Goal: Task Accomplishment & Management: Complete application form

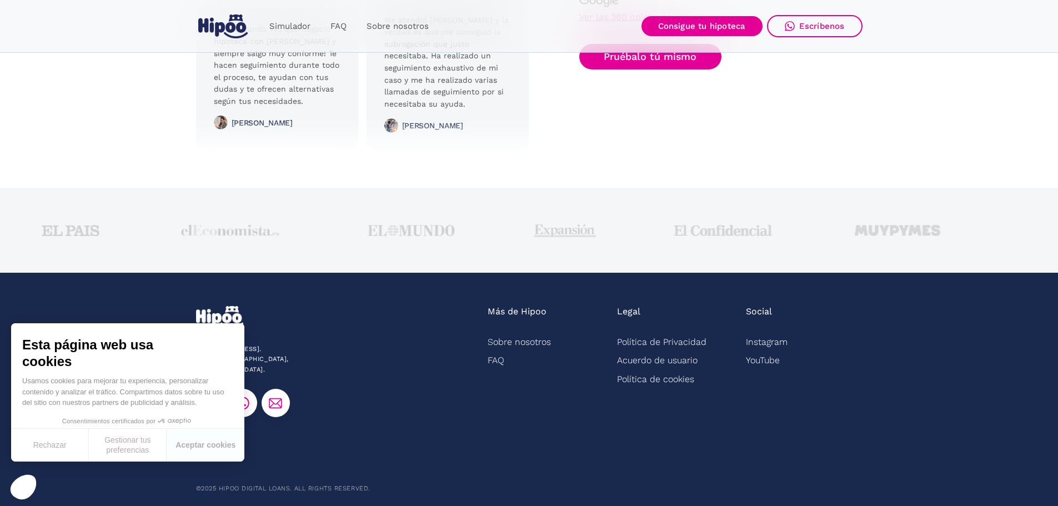
scroll to position [2772, 0]
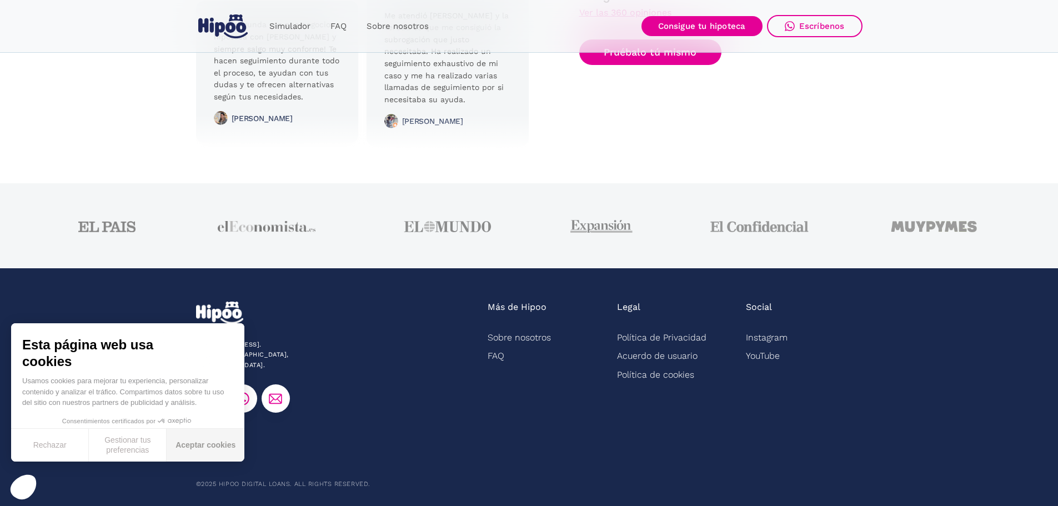
click at [208, 448] on button "Aceptar cookies" at bounding box center [206, 445] width 78 height 33
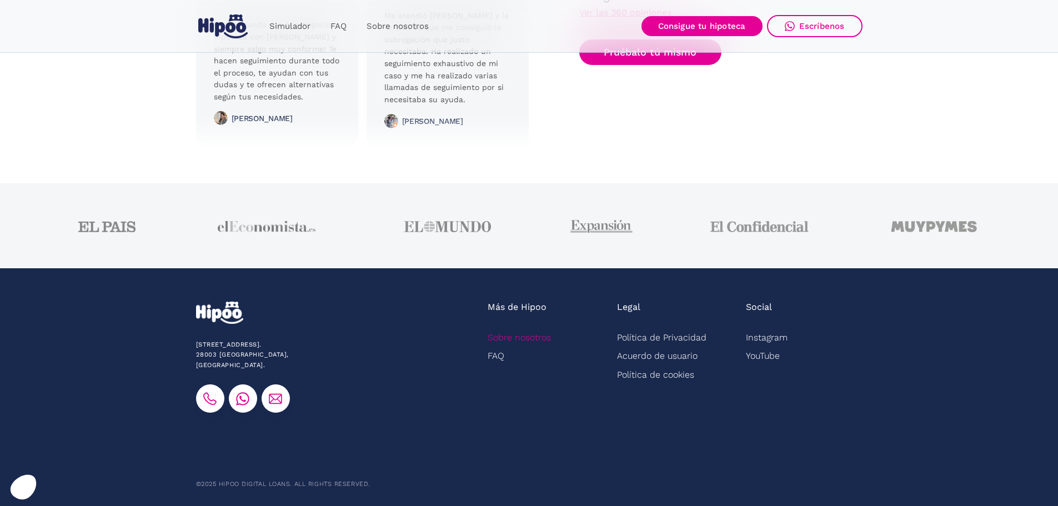
click at [510, 338] on link "Sobre nosotros" at bounding box center [519, 337] width 63 height 18
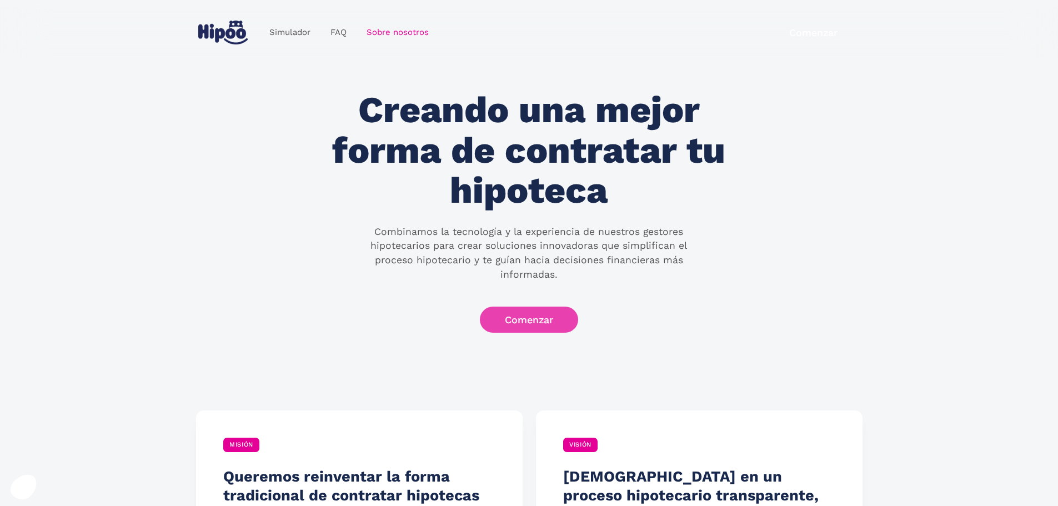
click at [556, 309] on link "Comenzar" at bounding box center [529, 320] width 98 height 26
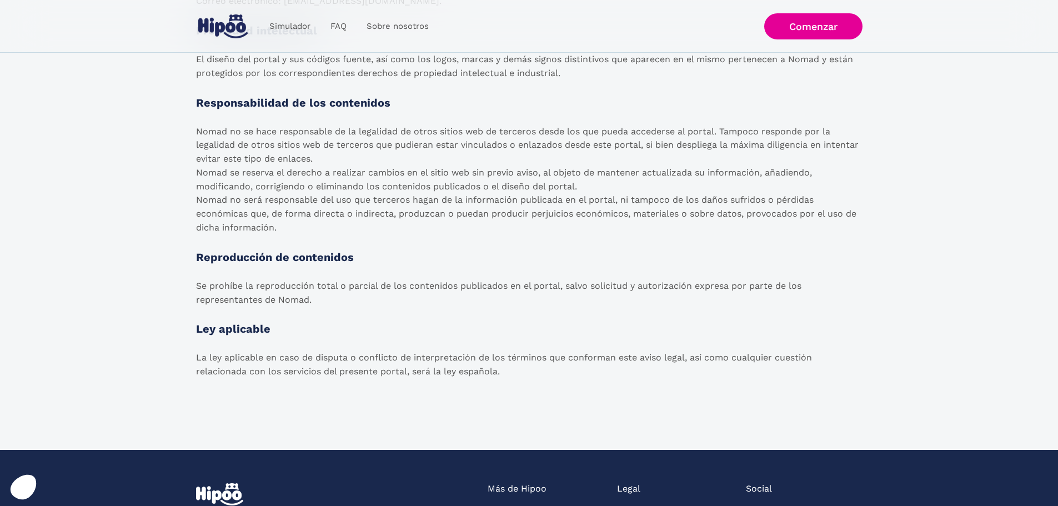
scroll to position [1611, 0]
